Goal: Task Accomplishment & Management: Use online tool/utility

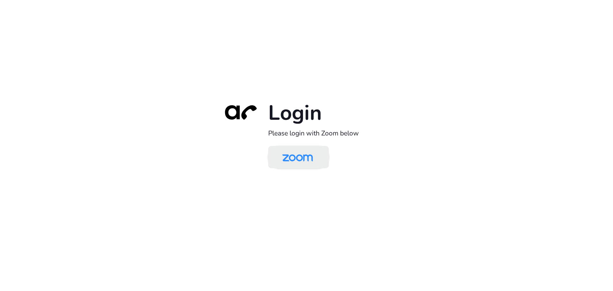
click at [306, 159] on img at bounding box center [298, 157] width 44 height 21
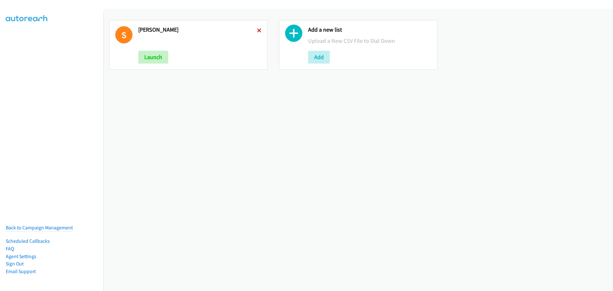
click at [258, 32] on icon at bounding box center [259, 31] width 4 height 4
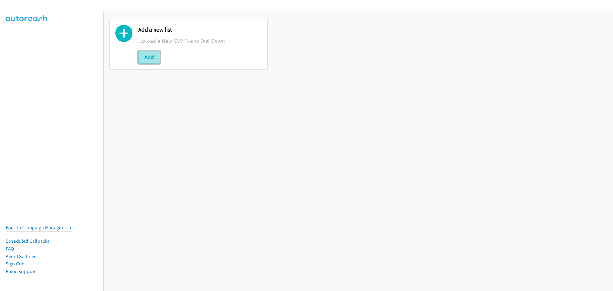
click at [152, 61] on button "Add" at bounding box center [149, 57] width 22 height 13
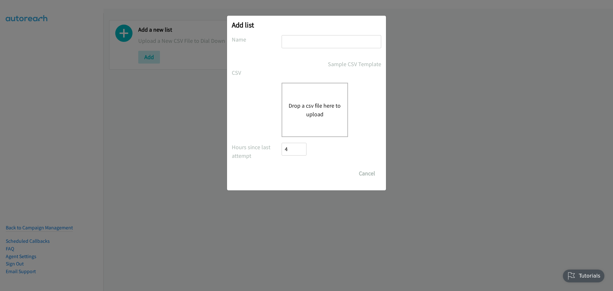
click at [303, 103] on button "Drop a csv file here to upload" at bounding box center [315, 109] width 52 height 17
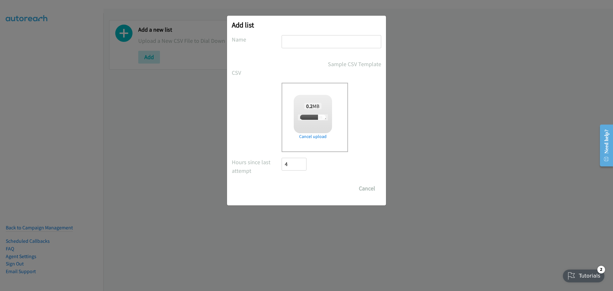
click at [303, 41] on input "text" at bounding box center [332, 41] width 100 height 13
checkbox input "true"
type input "[PERSON_NAME]"
click at [300, 188] on input "Save List" at bounding box center [299, 188] width 34 height 13
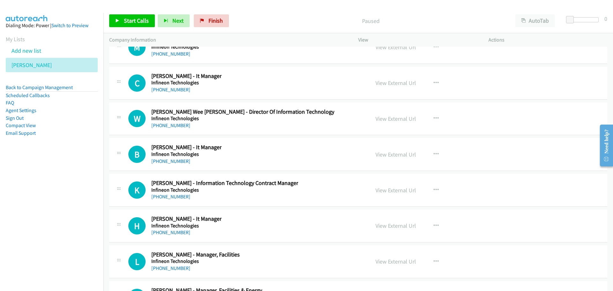
scroll to position [13358, 0]
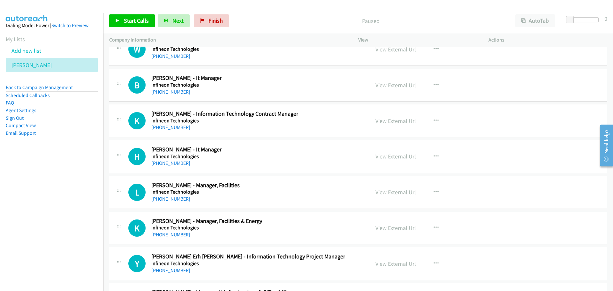
drag, startPoint x: 608, startPoint y: 216, endPoint x: 610, endPoint y: 179, distance: 37.4
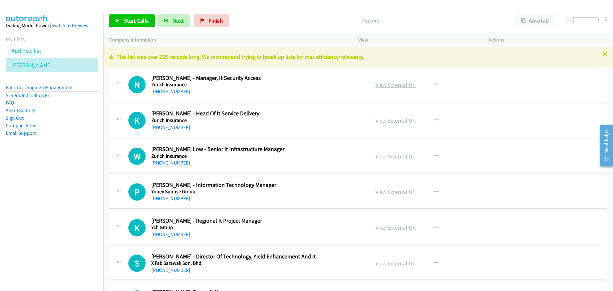
click at [391, 82] on link "View External Url" at bounding box center [396, 84] width 41 height 7
click at [428, 118] on button "button" at bounding box center [436, 120] width 17 height 13
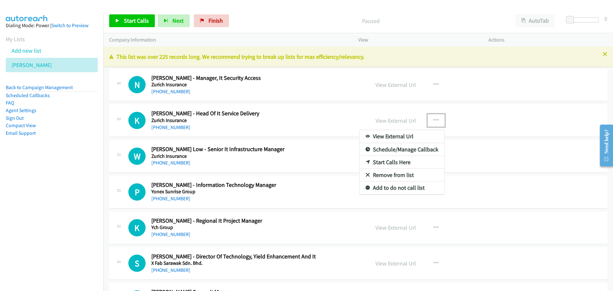
click at [379, 161] on link "Start Calls Here" at bounding box center [402, 162] width 85 height 13
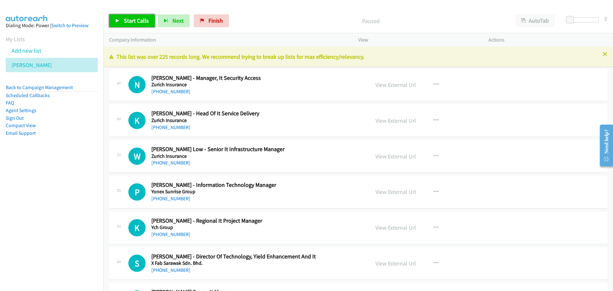
click at [117, 20] on icon at bounding box center [117, 21] width 4 height 4
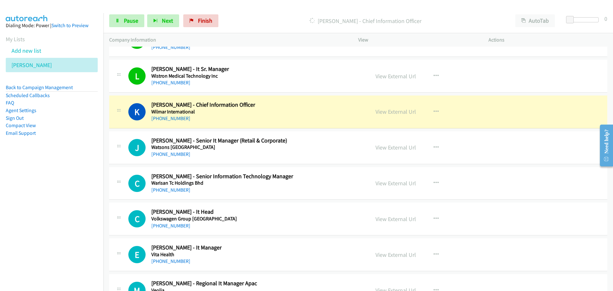
scroll to position [288, 0]
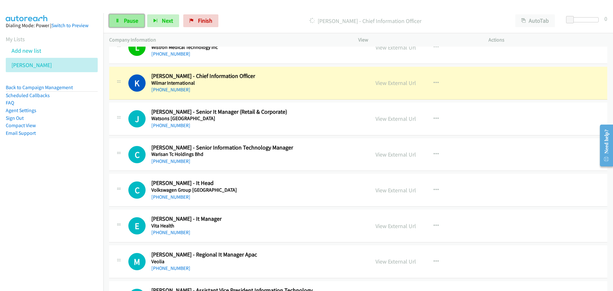
click at [135, 19] on span "Pause" at bounding box center [131, 20] width 14 height 7
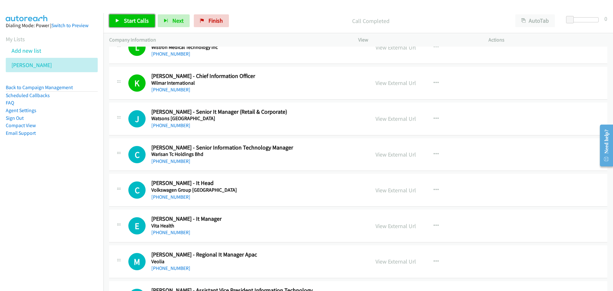
click at [130, 19] on span "Start Calls" at bounding box center [136, 20] width 25 height 7
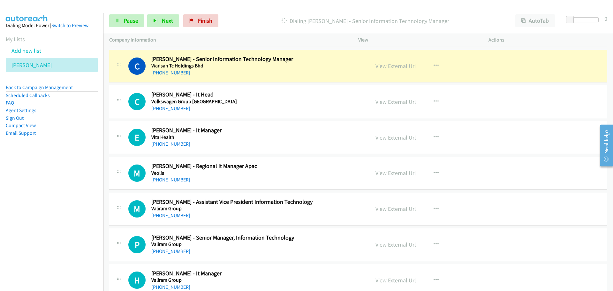
scroll to position [383, 0]
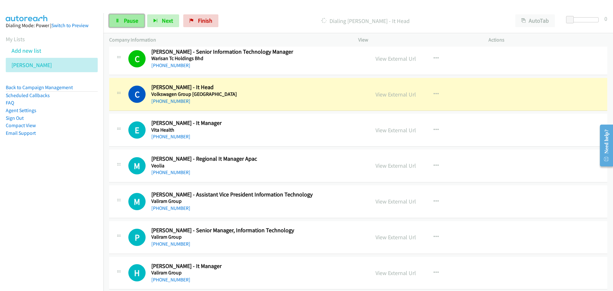
click at [130, 17] on span "Pause" at bounding box center [131, 20] width 14 height 7
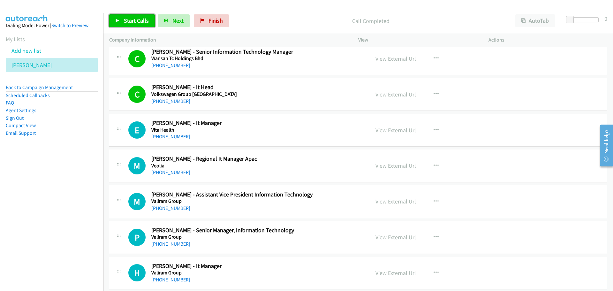
click at [140, 17] on span "Start Calls" at bounding box center [136, 20] width 25 height 7
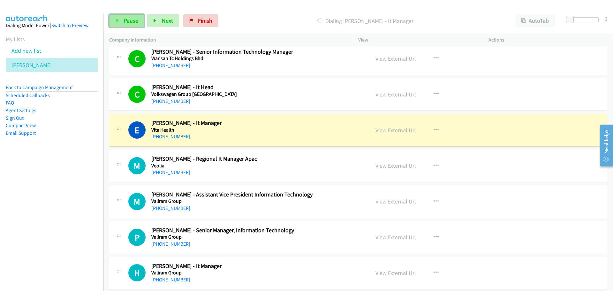
click at [130, 26] on link "Pause" at bounding box center [126, 20] width 35 height 13
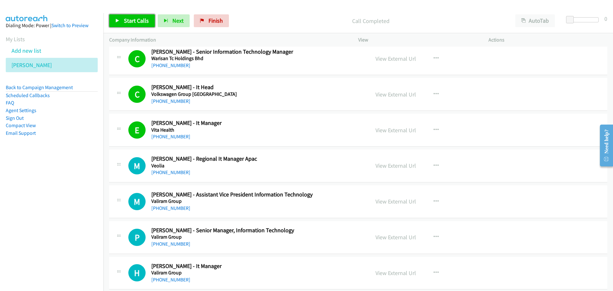
click at [116, 23] on link "Start Calls" at bounding box center [132, 20] width 46 height 13
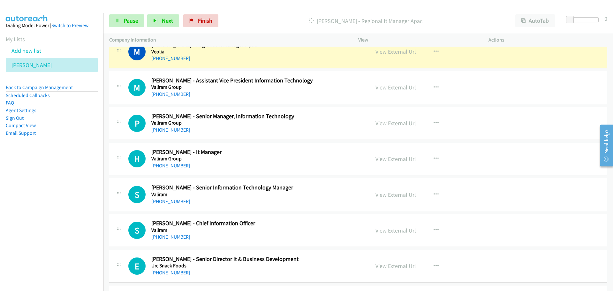
scroll to position [511, 0]
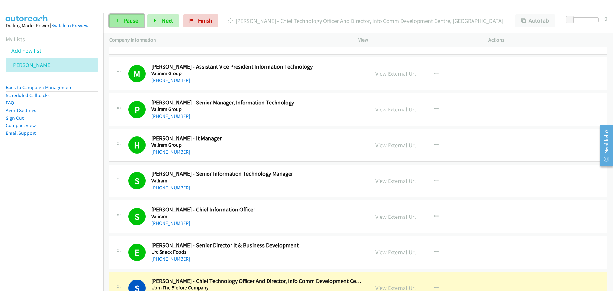
click at [139, 26] on link "Pause" at bounding box center [126, 20] width 35 height 13
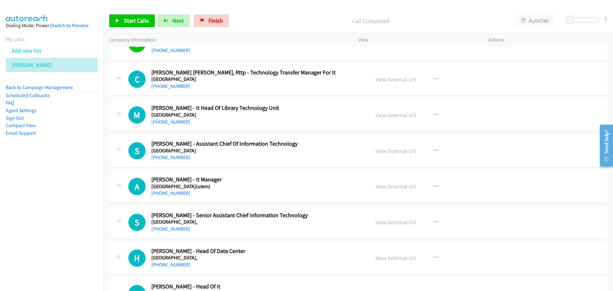
scroll to position [767, 0]
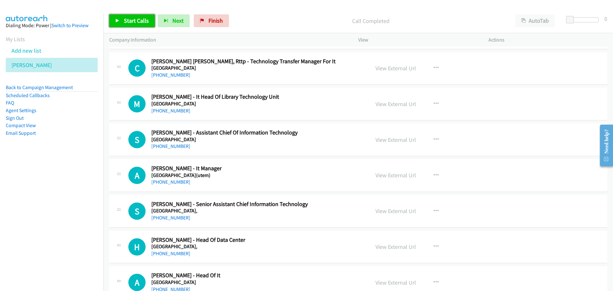
click at [136, 23] on span "Start Calls" at bounding box center [136, 20] width 25 height 7
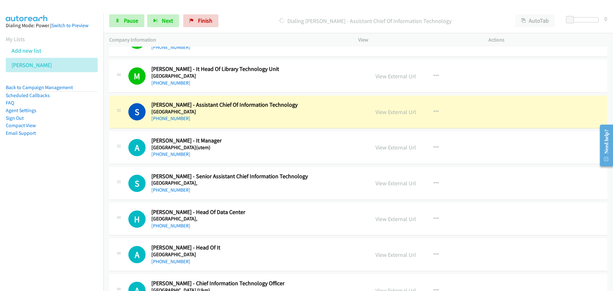
scroll to position [831, 0]
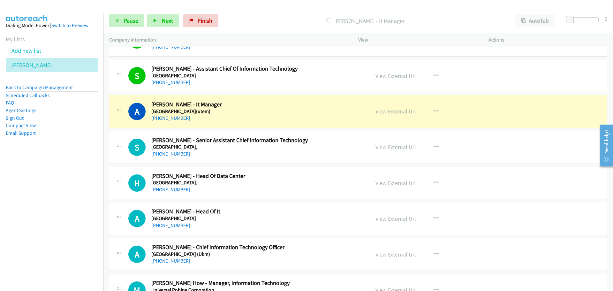
click at [404, 110] on link "View External Url" at bounding box center [396, 111] width 41 height 7
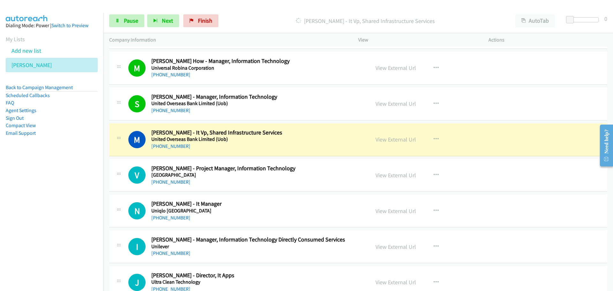
scroll to position [1054, 0]
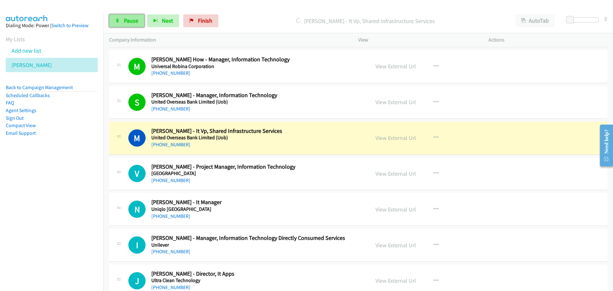
click at [130, 27] on link "Pause" at bounding box center [126, 20] width 35 height 13
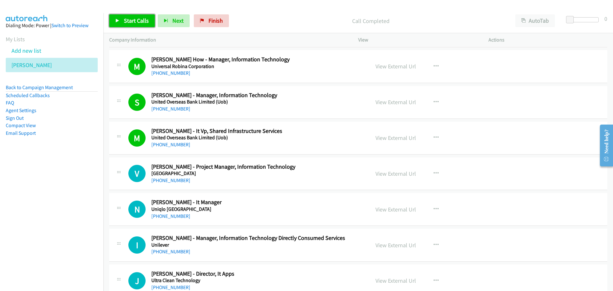
click at [121, 17] on link "Start Calls" at bounding box center [132, 20] width 46 height 13
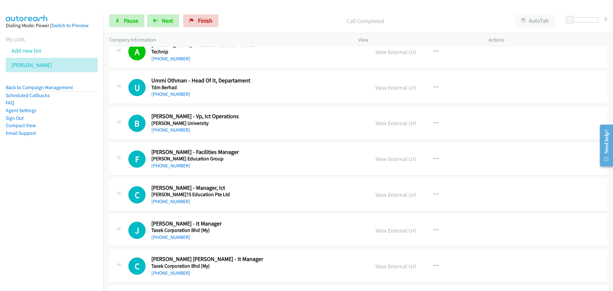
scroll to position [2172, 0]
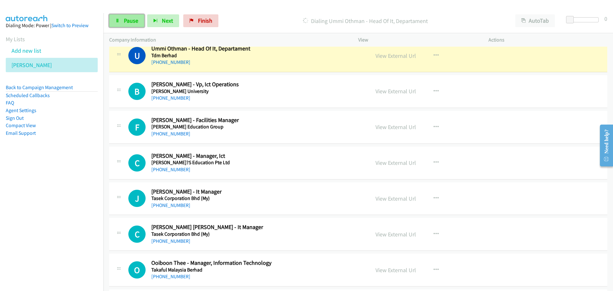
click at [133, 20] on span "Pause" at bounding box center [131, 20] width 14 height 7
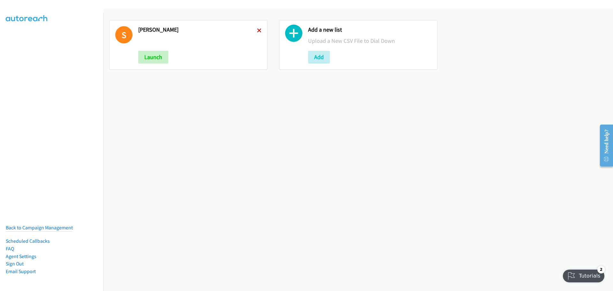
click at [258, 29] on icon at bounding box center [259, 31] width 4 height 4
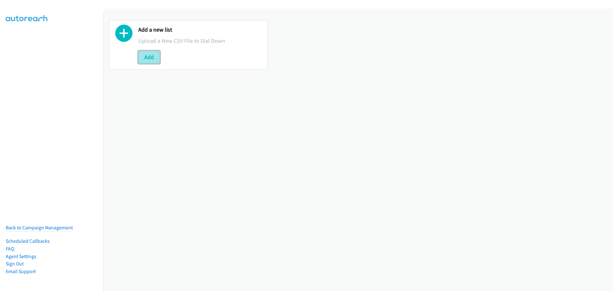
click at [151, 55] on button "Add" at bounding box center [149, 57] width 22 height 13
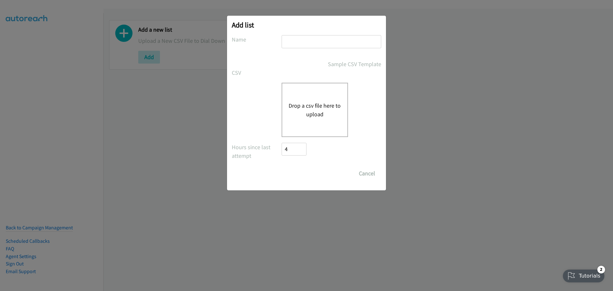
click at [306, 106] on button "Drop a csv file here to upload" at bounding box center [315, 109] width 52 height 17
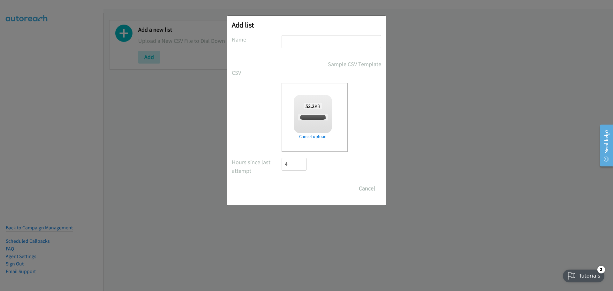
checkbox input "true"
click at [306, 46] on input "text" at bounding box center [332, 41] width 100 height 13
type input "[PERSON_NAME]"
click at [300, 191] on input "Save List" at bounding box center [299, 188] width 34 height 13
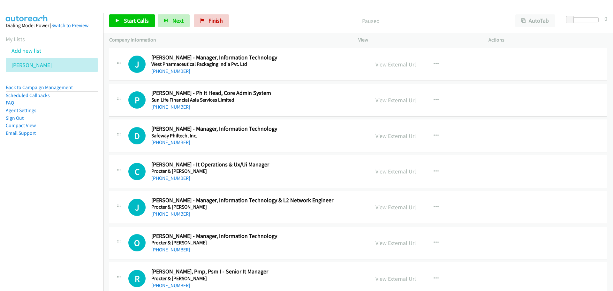
click at [393, 65] on link "View External Url" at bounding box center [396, 64] width 41 height 7
click at [135, 20] on span "Start Calls" at bounding box center [136, 20] width 25 height 7
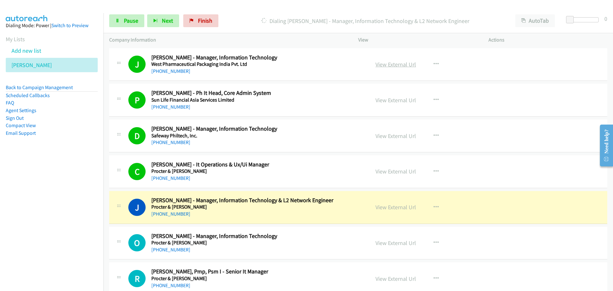
click at [397, 63] on link "View External Url" at bounding box center [396, 64] width 41 height 7
click at [125, 19] on span "Pause" at bounding box center [131, 20] width 14 height 7
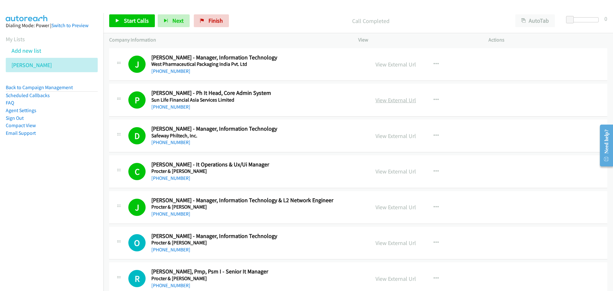
click at [390, 99] on link "View External Url" at bounding box center [396, 99] width 41 height 7
click at [386, 140] on div "View External Url" at bounding box center [396, 136] width 41 height 9
drag, startPoint x: 386, startPoint y: 135, endPoint x: 382, endPoint y: 135, distance: 3.2
click at [379, 135] on link "View External Url" at bounding box center [396, 135] width 41 height 7
click at [138, 15] on link "Start Calls" at bounding box center [132, 20] width 46 height 13
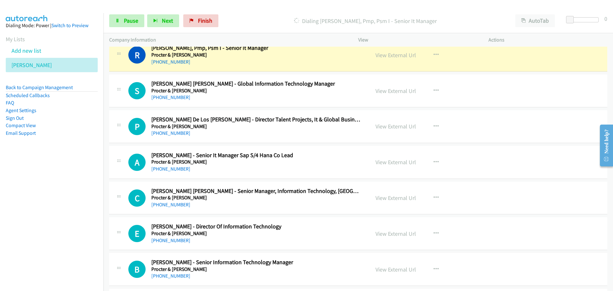
scroll to position [192, 0]
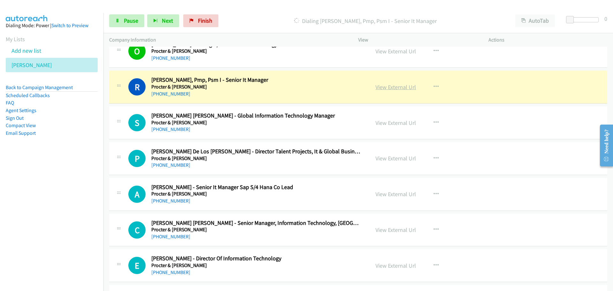
click at [390, 90] on link "View External Url" at bounding box center [396, 86] width 41 height 7
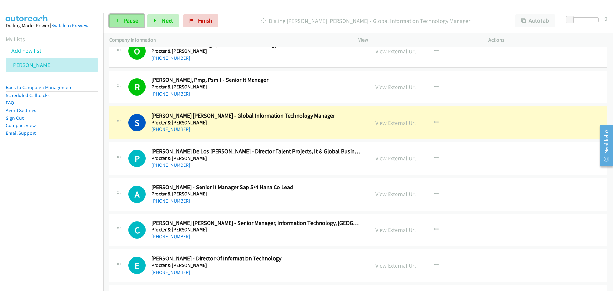
click at [126, 19] on span "Pause" at bounding box center [131, 20] width 14 height 7
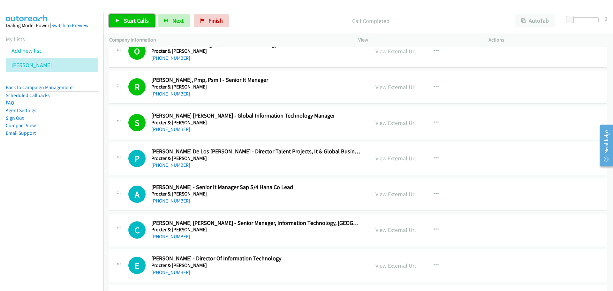
click at [127, 22] on span "Start Calls" at bounding box center [136, 20] width 25 height 7
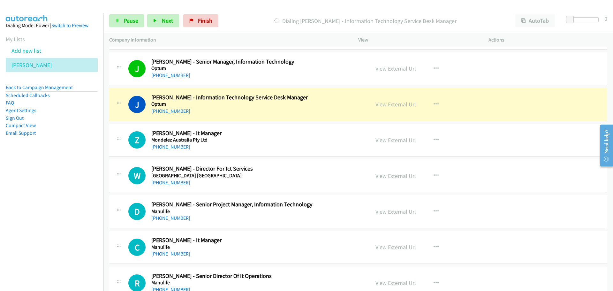
scroll to position [1278, 0]
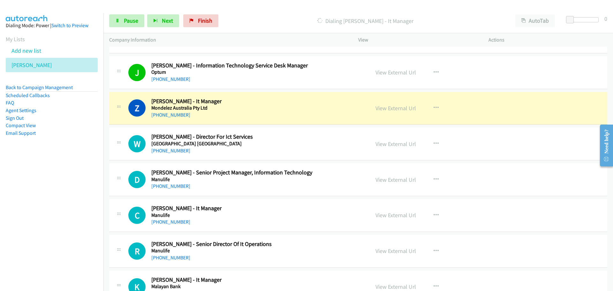
click at [370, 106] on div "View External Url View External Url Schedule/Manage Callback Start Calls Here R…" at bounding box center [438, 108] width 136 height 21
click at [384, 110] on link "View External Url" at bounding box center [396, 107] width 41 height 7
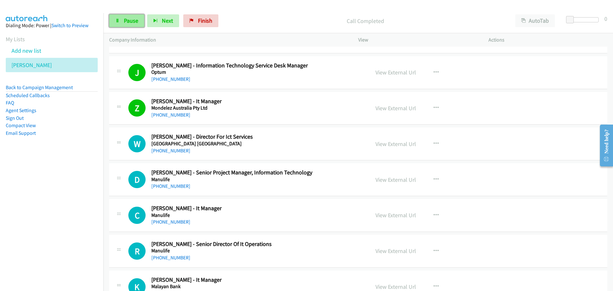
click at [121, 27] on link "Pause" at bounding box center [126, 20] width 35 height 13
click at [113, 19] on link "Start Calls" at bounding box center [132, 20] width 46 height 13
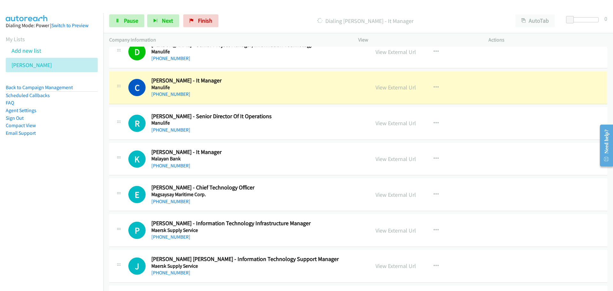
scroll to position [1438, 0]
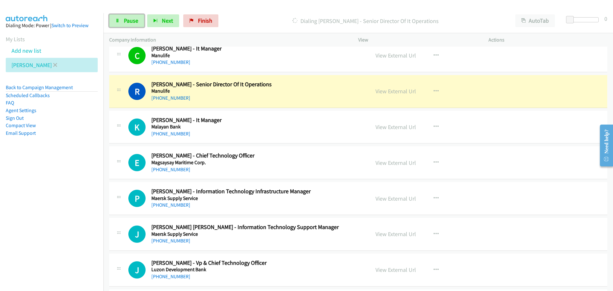
drag, startPoint x: 121, startPoint y: 20, endPoint x: 39, endPoint y: 71, distance: 96.4
click at [121, 20] on link "Pause" at bounding box center [126, 20] width 35 height 13
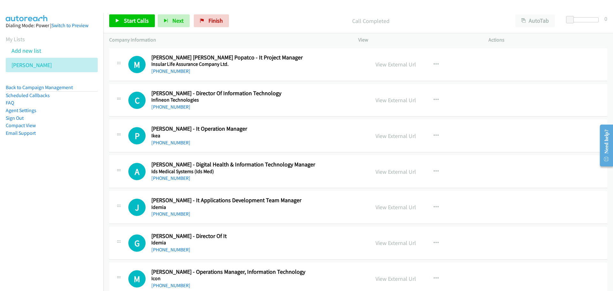
scroll to position [3194, 0]
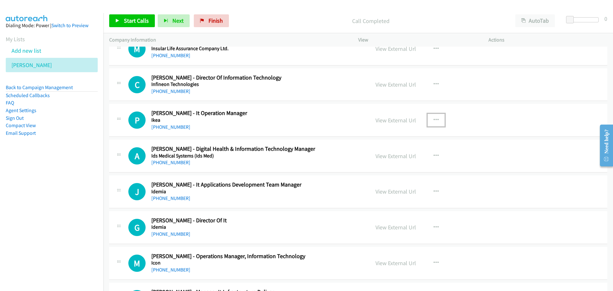
click at [438, 123] on button "button" at bounding box center [436, 120] width 17 height 13
click at [385, 161] on link "Start Calls Here" at bounding box center [402, 162] width 85 height 13
click at [119, 19] on icon at bounding box center [117, 21] width 4 height 4
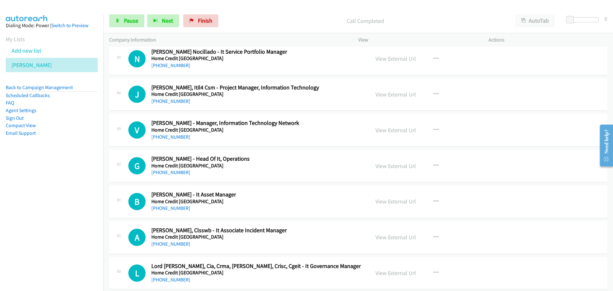
scroll to position [3578, 0]
click at [434, 59] on icon "button" at bounding box center [436, 58] width 5 height 5
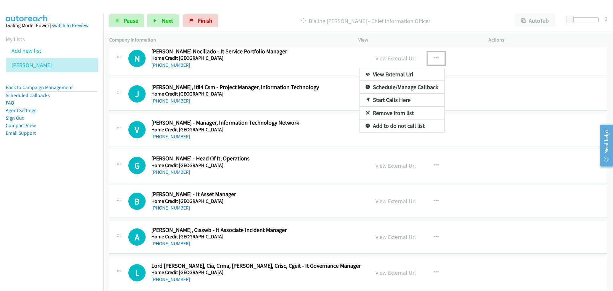
click at [387, 99] on link "Start Calls Here" at bounding box center [402, 100] width 85 height 13
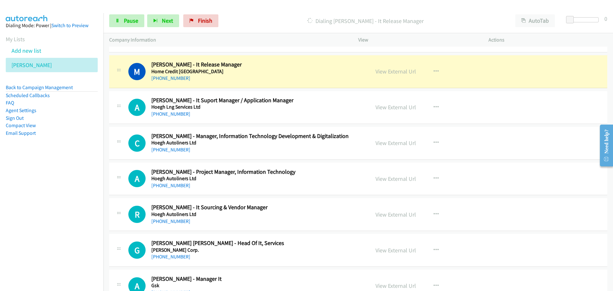
scroll to position [3897, 0]
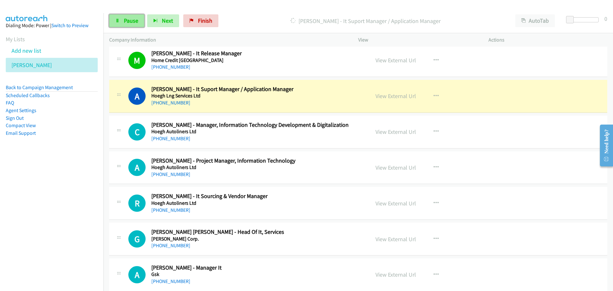
click at [131, 19] on span "Pause" at bounding box center [131, 20] width 14 height 7
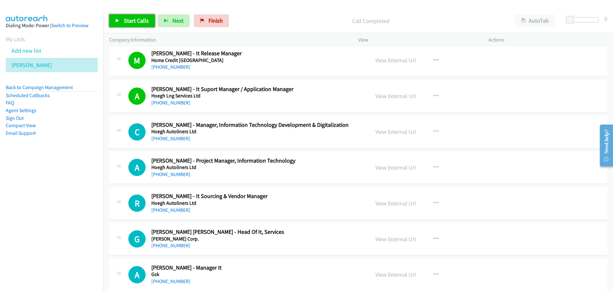
click at [126, 18] on span "Start Calls" at bounding box center [136, 20] width 25 height 7
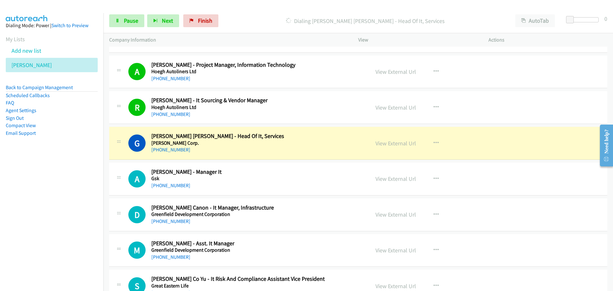
scroll to position [4057, 0]
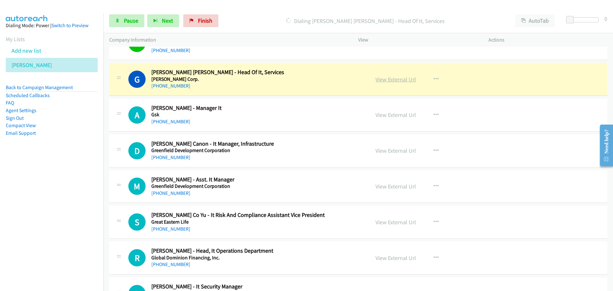
click at [392, 79] on link "View External Url" at bounding box center [396, 79] width 41 height 7
click at [130, 21] on span "Pause" at bounding box center [131, 20] width 14 height 7
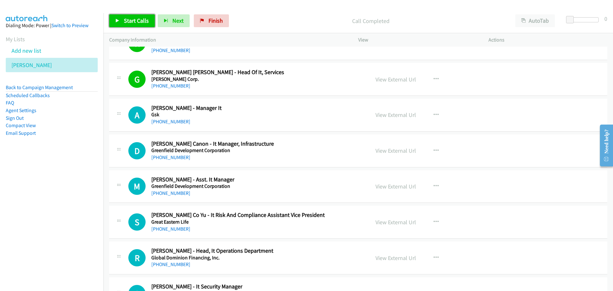
click at [142, 23] on span "Start Calls" at bounding box center [136, 20] width 25 height 7
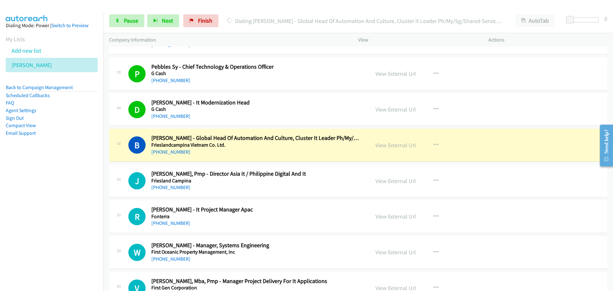
scroll to position [4344, 0]
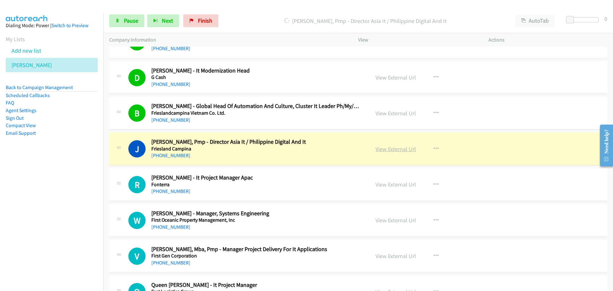
click at [384, 151] on link "View External Url" at bounding box center [396, 148] width 41 height 7
click at [127, 22] on span "Pause" at bounding box center [131, 20] width 14 height 7
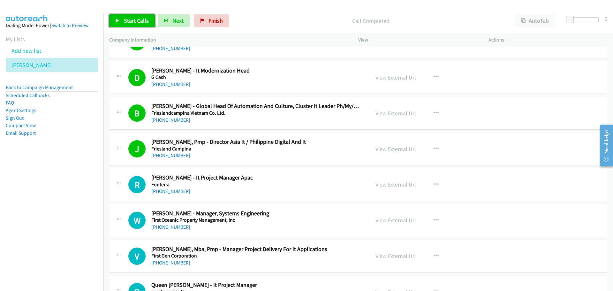
click at [141, 21] on span "Start Calls" at bounding box center [136, 20] width 25 height 7
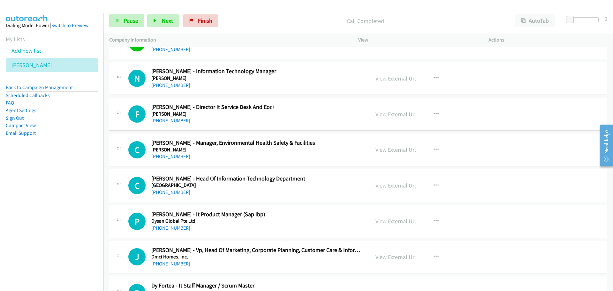
scroll to position [4951, 0]
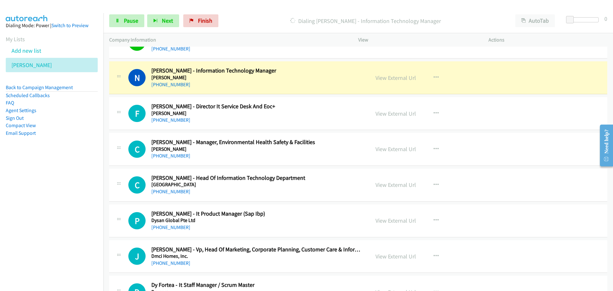
drag, startPoint x: 395, startPoint y: 71, endPoint x: 395, endPoint y: 84, distance: 13.1
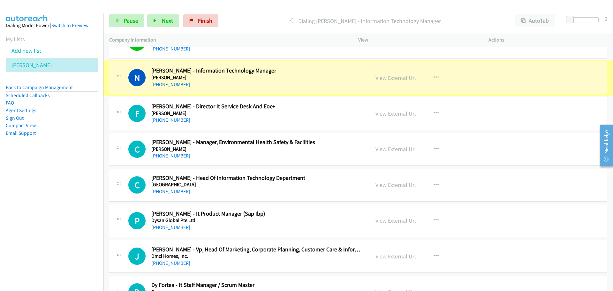
click at [395, 84] on div "View External Url View External Url Schedule/Manage Callback Start Calls Here R…" at bounding box center [438, 77] width 136 height 21
click at [396, 78] on link "View External Url" at bounding box center [396, 77] width 41 height 7
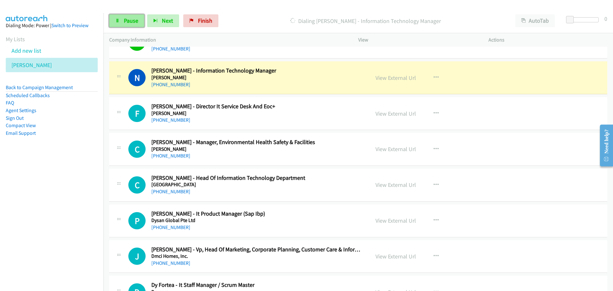
click at [121, 19] on link "Pause" at bounding box center [126, 20] width 35 height 13
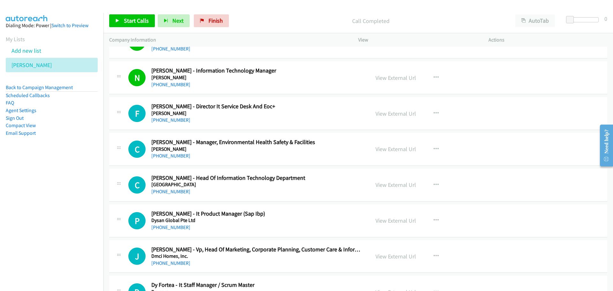
click at [132, 28] on div "Start Calls Pause Next Finish Call Completed AutoTab AutoTab 0" at bounding box center [359, 21] width 510 height 25
click at [134, 23] on span "Start Calls" at bounding box center [136, 20] width 25 height 7
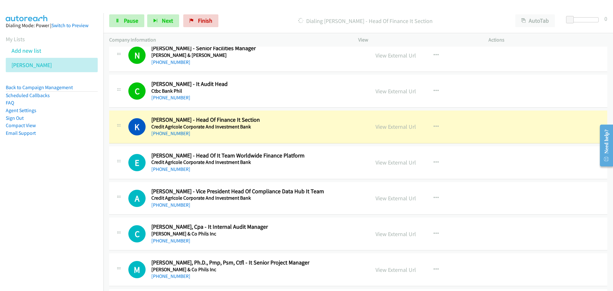
scroll to position [5399, 0]
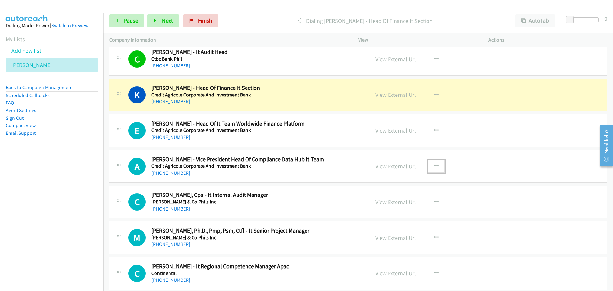
click at [434, 164] on icon "button" at bounding box center [436, 166] width 5 height 5
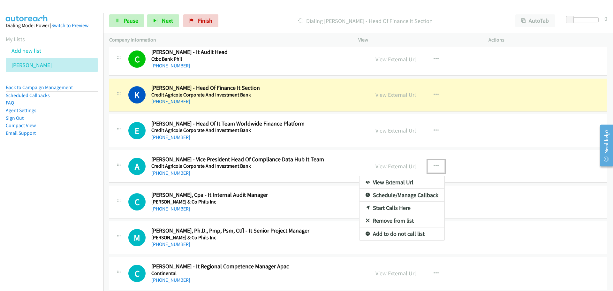
click at [385, 207] on link "Start Calls Here" at bounding box center [402, 208] width 85 height 13
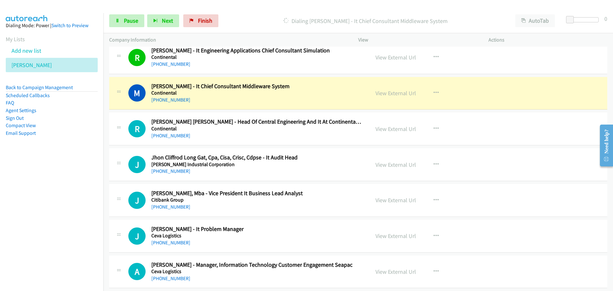
scroll to position [5718, 0]
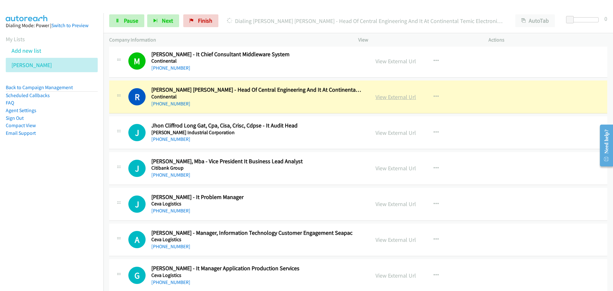
click at [396, 98] on link "View External Url" at bounding box center [396, 96] width 41 height 7
click at [123, 19] on link "Pause" at bounding box center [126, 20] width 35 height 13
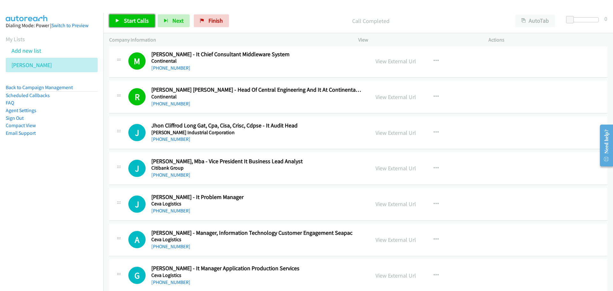
click at [135, 20] on span "Start Calls" at bounding box center [136, 20] width 25 height 7
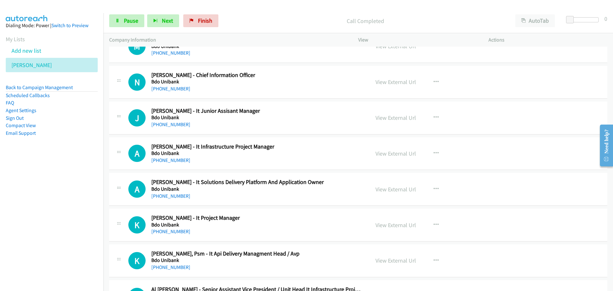
scroll to position [6165, 0]
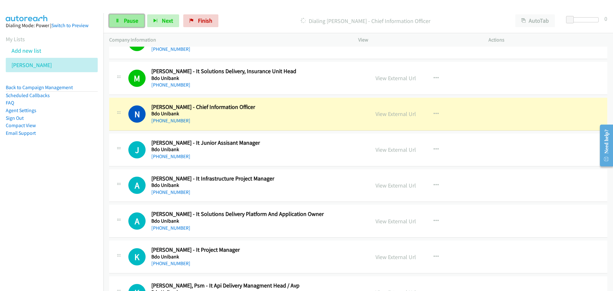
click at [136, 18] on span "Pause" at bounding box center [131, 20] width 14 height 7
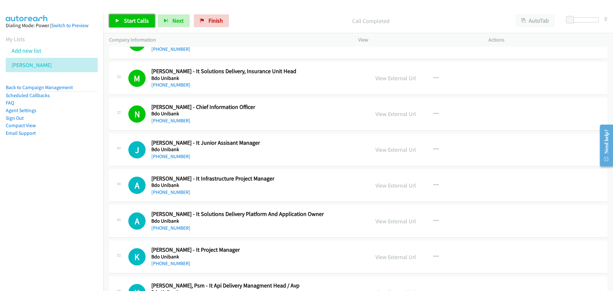
click at [120, 20] on link "Start Calls" at bounding box center [132, 20] width 46 height 13
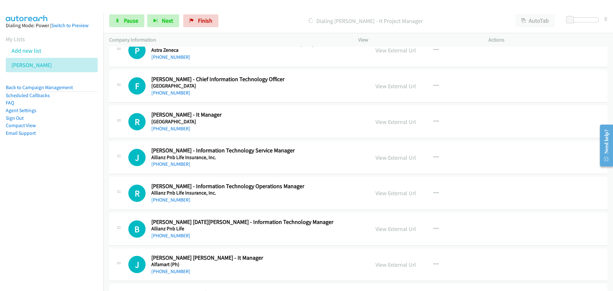
scroll to position [6772, 0]
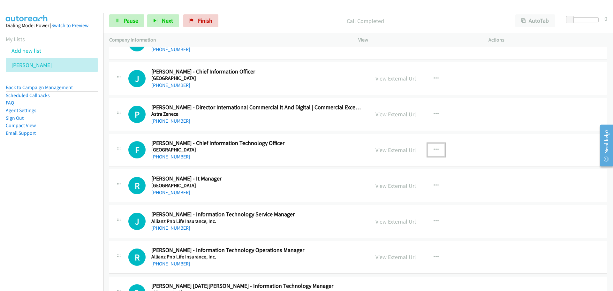
click at [434, 150] on icon "button" at bounding box center [436, 149] width 5 height 5
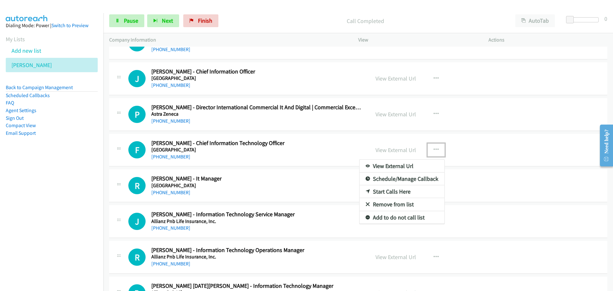
click at [384, 189] on link "Start Calls Here" at bounding box center [402, 191] width 85 height 13
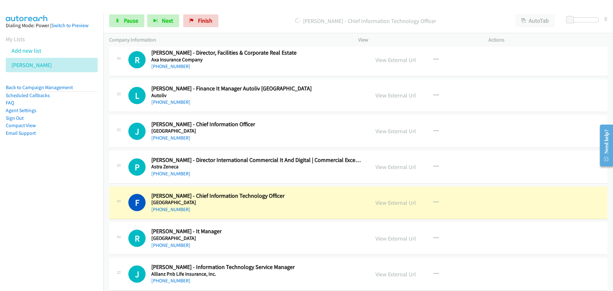
scroll to position [6708, 0]
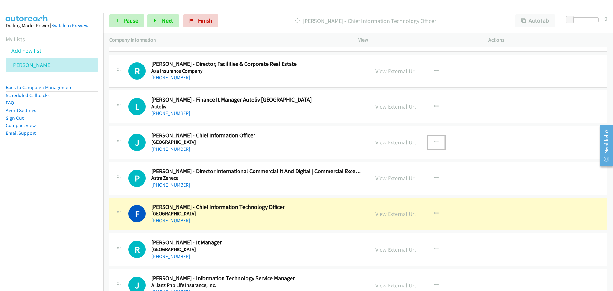
click at [436, 143] on icon "button" at bounding box center [436, 142] width 5 height 5
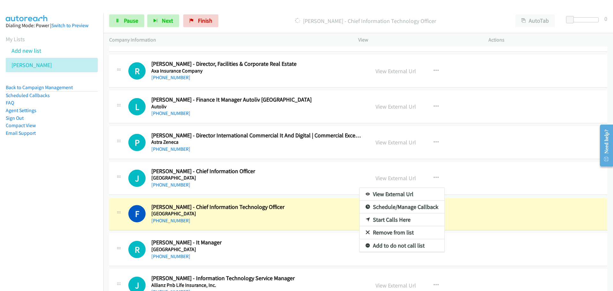
click at [385, 217] on link "Start Calls Here" at bounding box center [402, 219] width 85 height 13
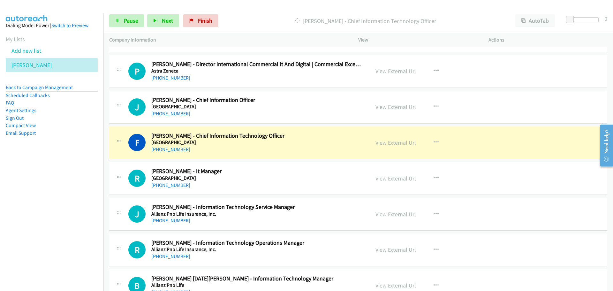
scroll to position [6772, 0]
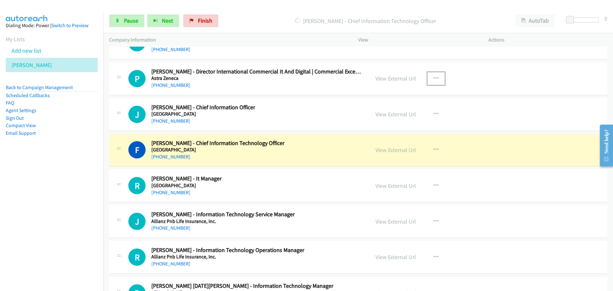
click at [434, 79] on icon "button" at bounding box center [436, 78] width 5 height 5
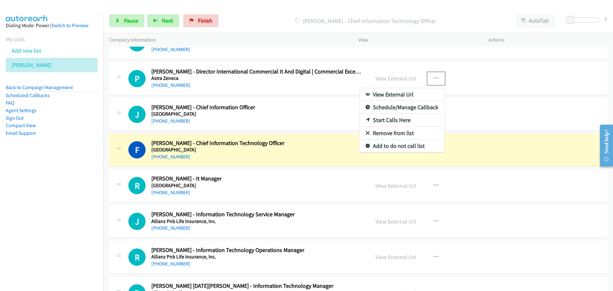
click at [379, 118] on link "Start Calls Here" at bounding box center [402, 120] width 85 height 13
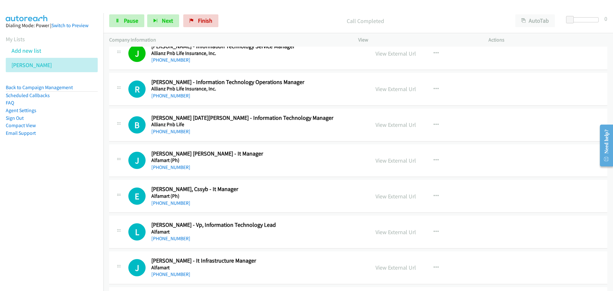
scroll to position [6964, 0]
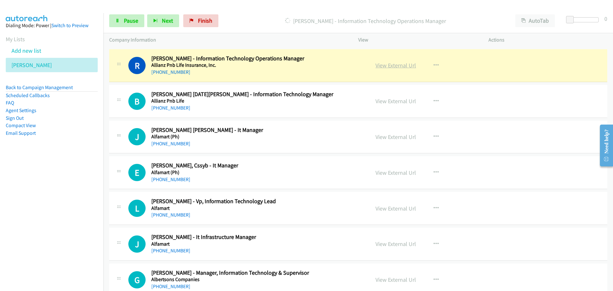
click at [394, 64] on link "View External Url" at bounding box center [396, 65] width 41 height 7
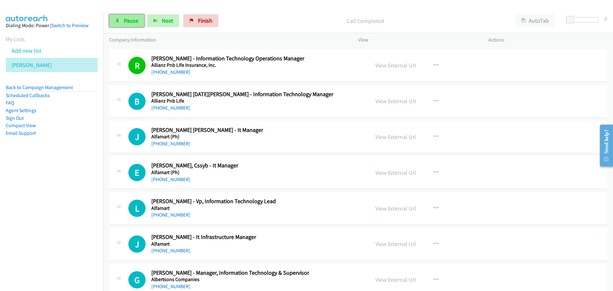
click at [134, 18] on span "Pause" at bounding box center [131, 20] width 14 height 7
click at [131, 23] on span "Start Calls" at bounding box center [136, 20] width 25 height 7
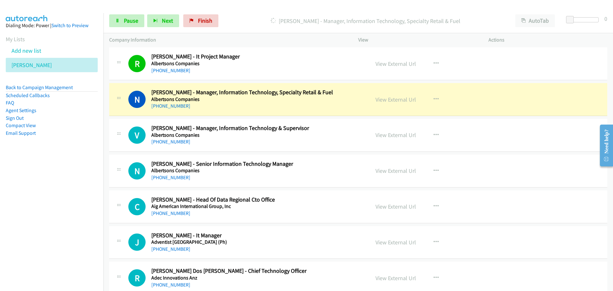
scroll to position [7283, 0]
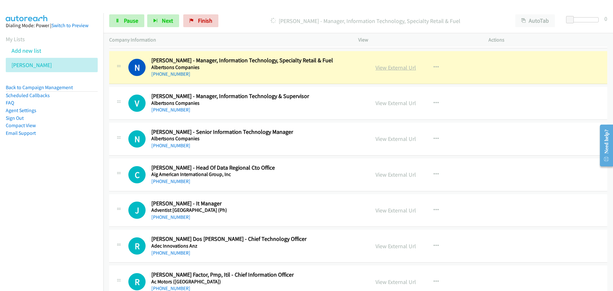
click at [386, 68] on link "View External Url" at bounding box center [396, 67] width 41 height 7
click at [130, 23] on span "Pause" at bounding box center [131, 20] width 14 height 7
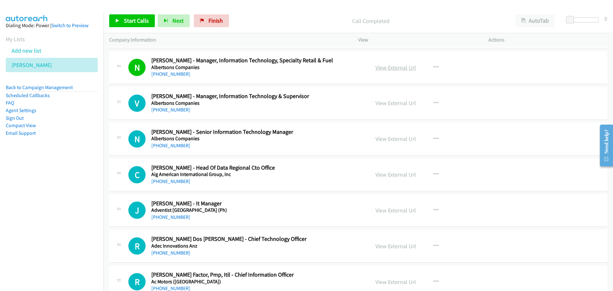
click at [404, 65] on link "View External Url" at bounding box center [396, 67] width 41 height 7
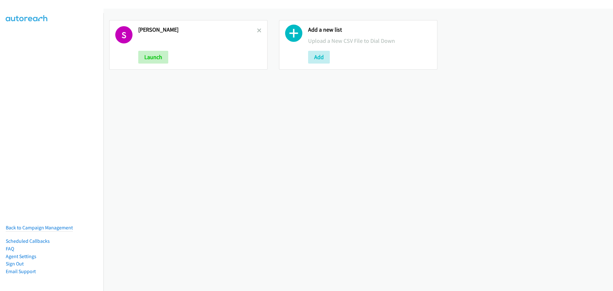
drag, startPoint x: 257, startPoint y: 28, endPoint x: 229, endPoint y: 37, distance: 29.0
click at [257, 29] on icon at bounding box center [259, 31] width 4 height 4
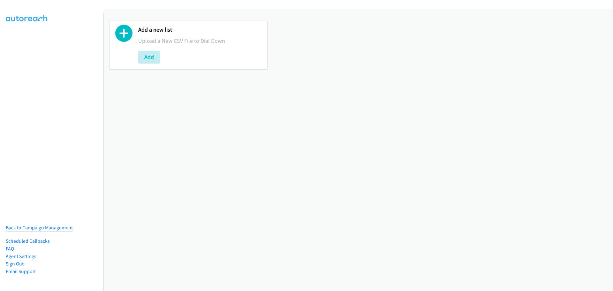
click at [151, 60] on button "Add" at bounding box center [149, 57] width 22 height 13
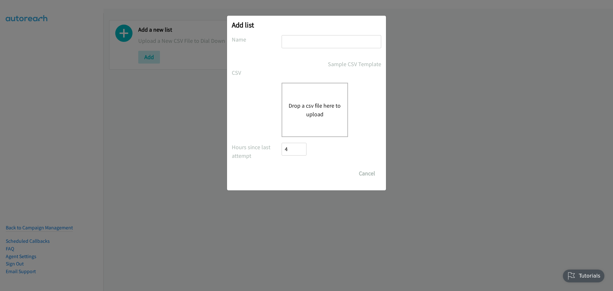
click at [312, 108] on button "Drop a csv file here to upload" at bounding box center [315, 109] width 52 height 17
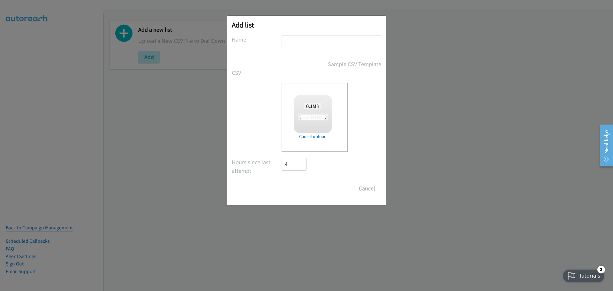
click at [331, 40] on input "text" at bounding box center [332, 41] width 100 height 13
type input "[PERSON_NAME]"
checkbox input "true"
click at [297, 194] on input "Save List" at bounding box center [299, 188] width 34 height 13
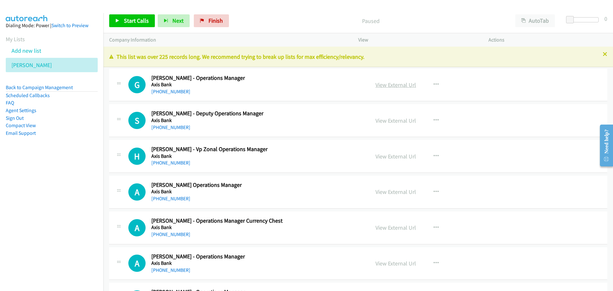
click at [381, 84] on link "View External Url" at bounding box center [396, 84] width 41 height 7
click at [132, 20] on span "Start Calls" at bounding box center [136, 20] width 25 height 7
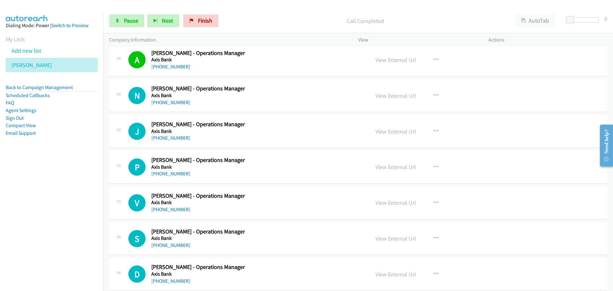
scroll to position [224, 0]
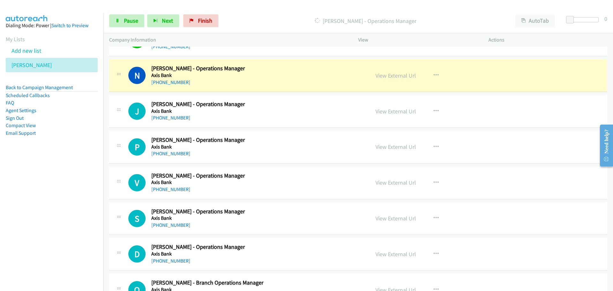
drag, startPoint x: 383, startPoint y: 76, endPoint x: 380, endPoint y: 71, distance: 6.0
click at [387, 76] on link "View External Url" at bounding box center [396, 75] width 41 height 7
click at [124, 22] on span "Pause" at bounding box center [131, 20] width 14 height 7
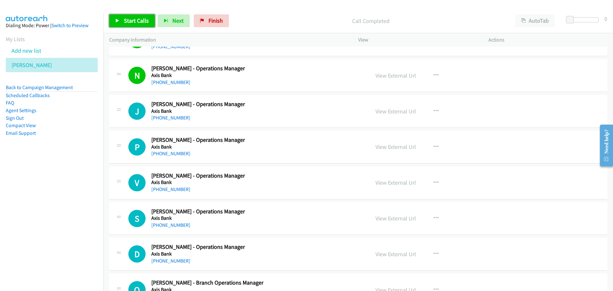
click at [133, 25] on link "Start Calls" at bounding box center [132, 20] width 46 height 13
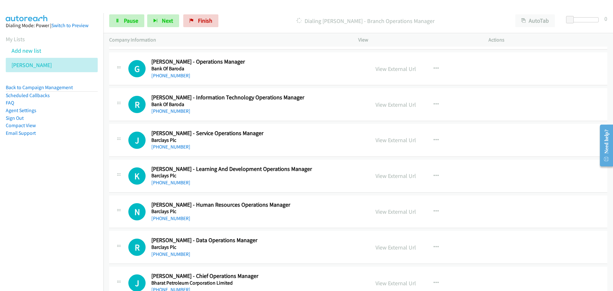
scroll to position [6676, 0]
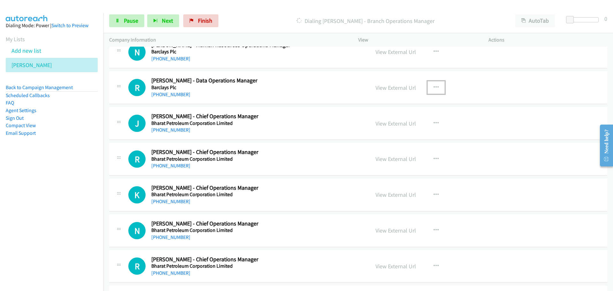
click at [437, 88] on button "button" at bounding box center [436, 87] width 17 height 13
click at [377, 129] on link "Start Calls Here" at bounding box center [402, 129] width 85 height 13
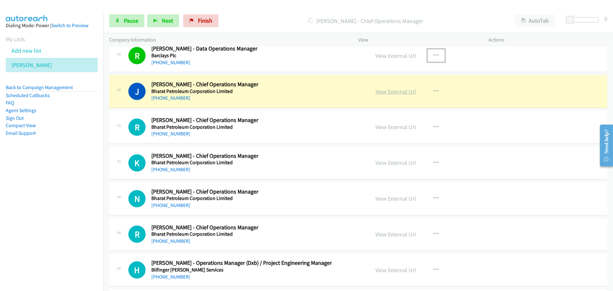
click at [395, 91] on link "View External Url" at bounding box center [396, 91] width 41 height 7
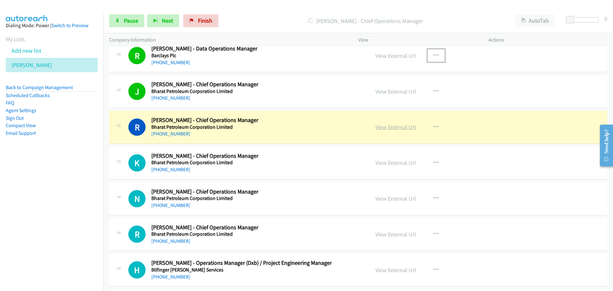
click at [398, 129] on link "View External Url" at bounding box center [396, 126] width 41 height 7
click at [129, 26] on link "Pause" at bounding box center [126, 20] width 35 height 13
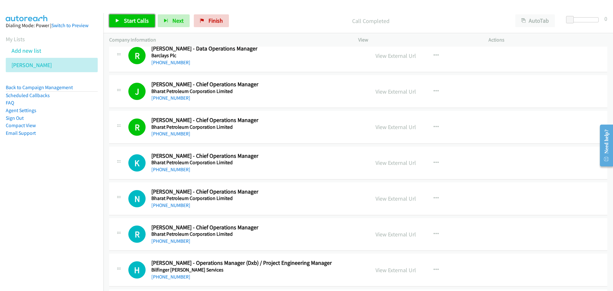
click at [125, 19] on span "Start Calls" at bounding box center [136, 20] width 25 height 7
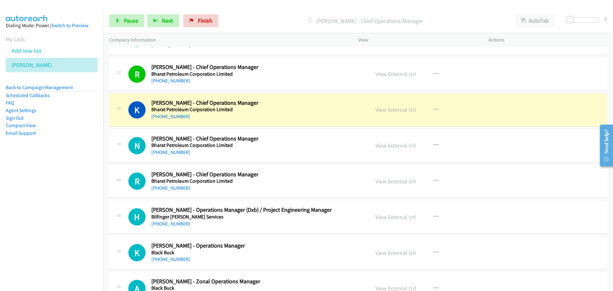
scroll to position [6772, 0]
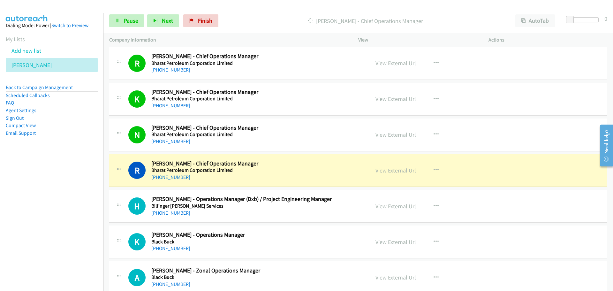
click at [398, 171] on link "View External Url" at bounding box center [396, 170] width 41 height 7
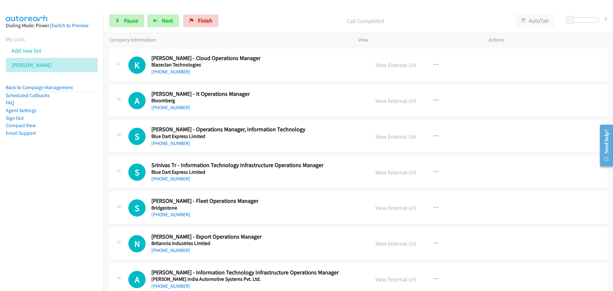
scroll to position [7028, 0]
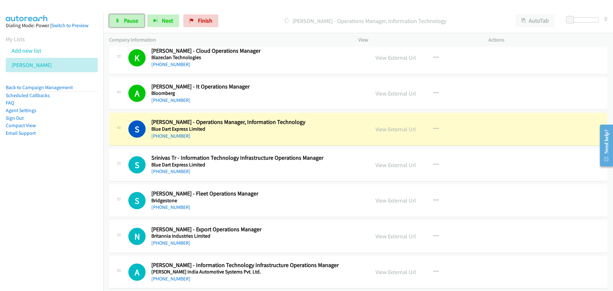
drag, startPoint x: 125, startPoint y: 20, endPoint x: 50, endPoint y: 100, distance: 109.6
click at [125, 20] on span "Pause" at bounding box center [131, 20] width 14 height 7
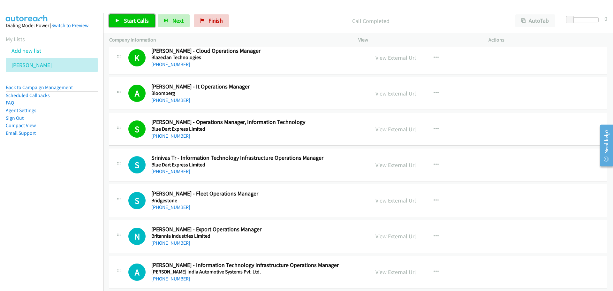
click at [139, 21] on span "Start Calls" at bounding box center [136, 20] width 25 height 7
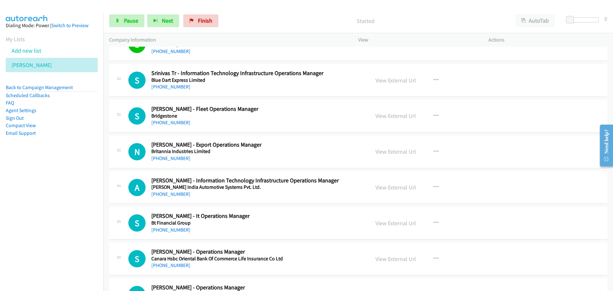
scroll to position [7124, 0]
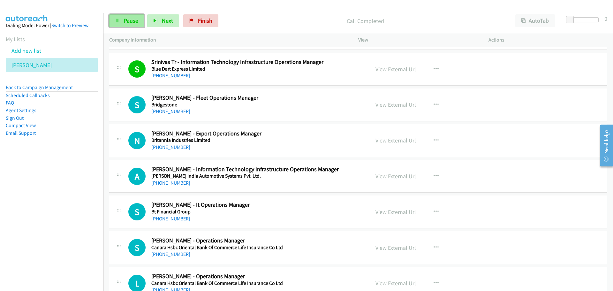
click at [134, 17] on span "Pause" at bounding box center [131, 20] width 14 height 7
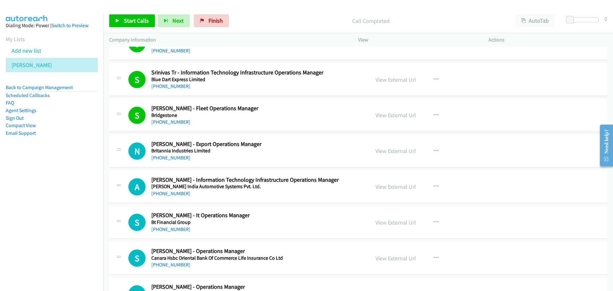
scroll to position [7124, 0]
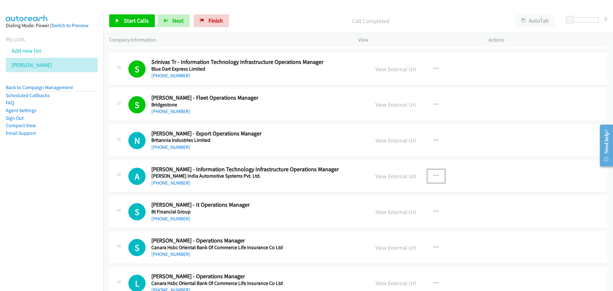
click at [435, 173] on icon "button" at bounding box center [436, 175] width 5 height 5
click at [387, 219] on link "Start Calls Here" at bounding box center [402, 217] width 85 height 13
click at [123, 24] on link "Start Calls" at bounding box center [132, 20] width 46 height 13
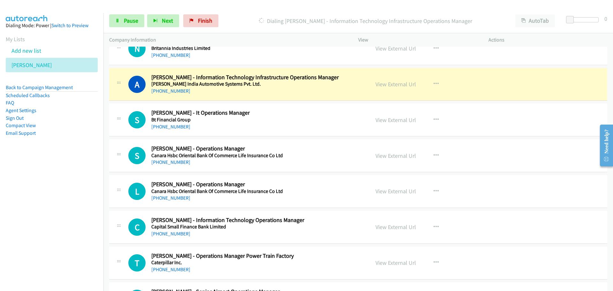
scroll to position [7219, 0]
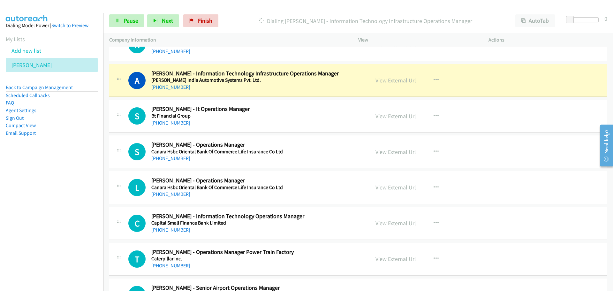
click at [397, 80] on link "View External Url" at bounding box center [396, 80] width 41 height 7
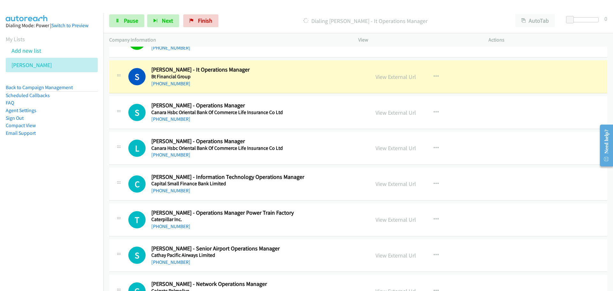
scroll to position [7251, 0]
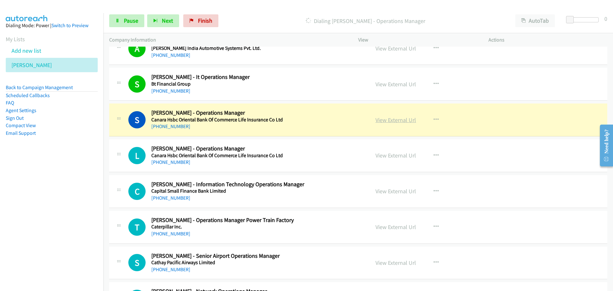
click at [383, 122] on link "View External Url" at bounding box center [396, 119] width 41 height 7
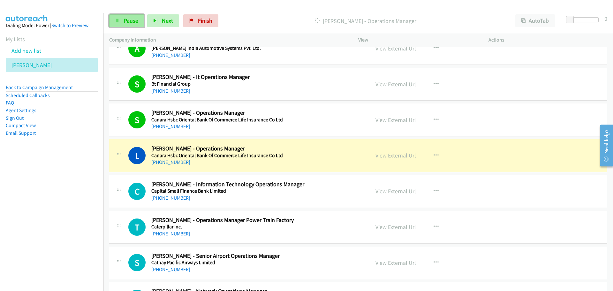
click at [132, 23] on span "Pause" at bounding box center [131, 20] width 14 height 7
click at [384, 154] on link "View External Url" at bounding box center [396, 155] width 41 height 7
